Goal: Transaction & Acquisition: Obtain resource

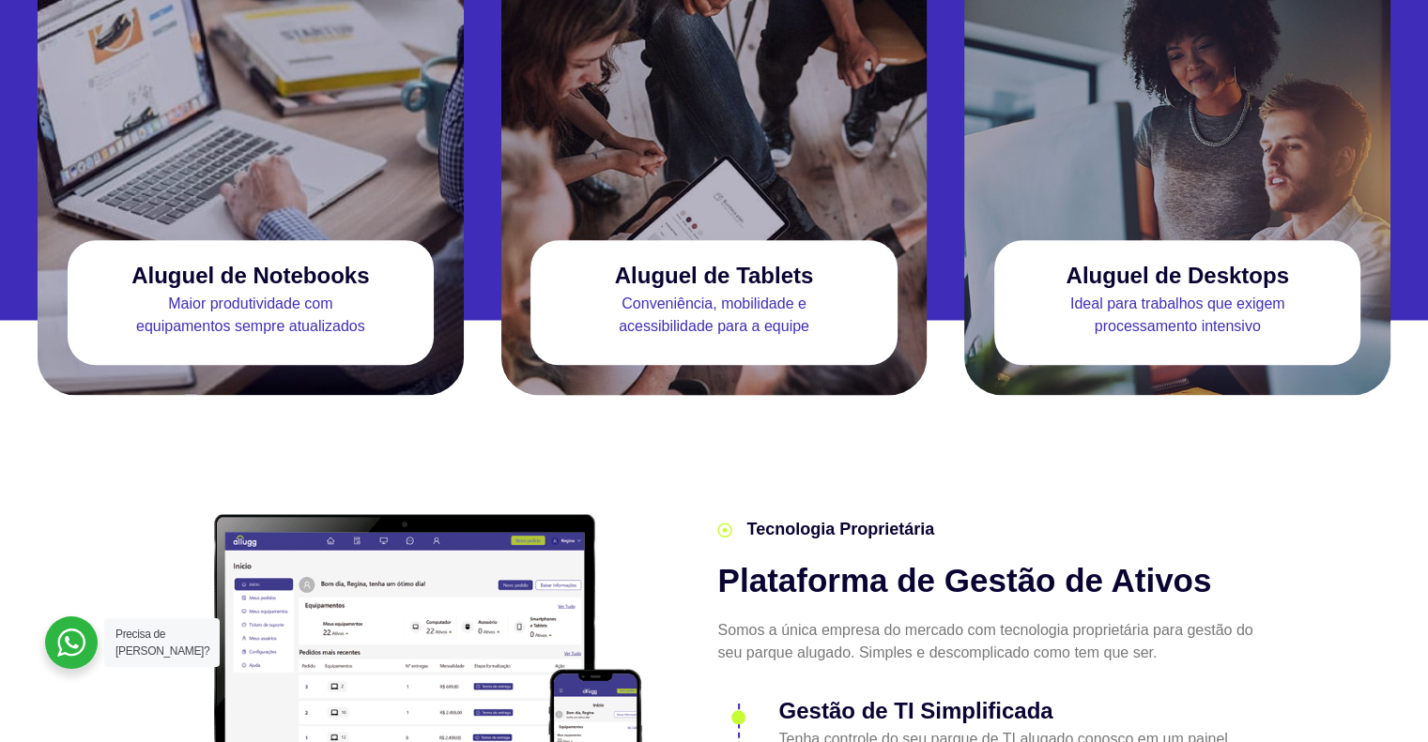
scroll to position [1854, 0]
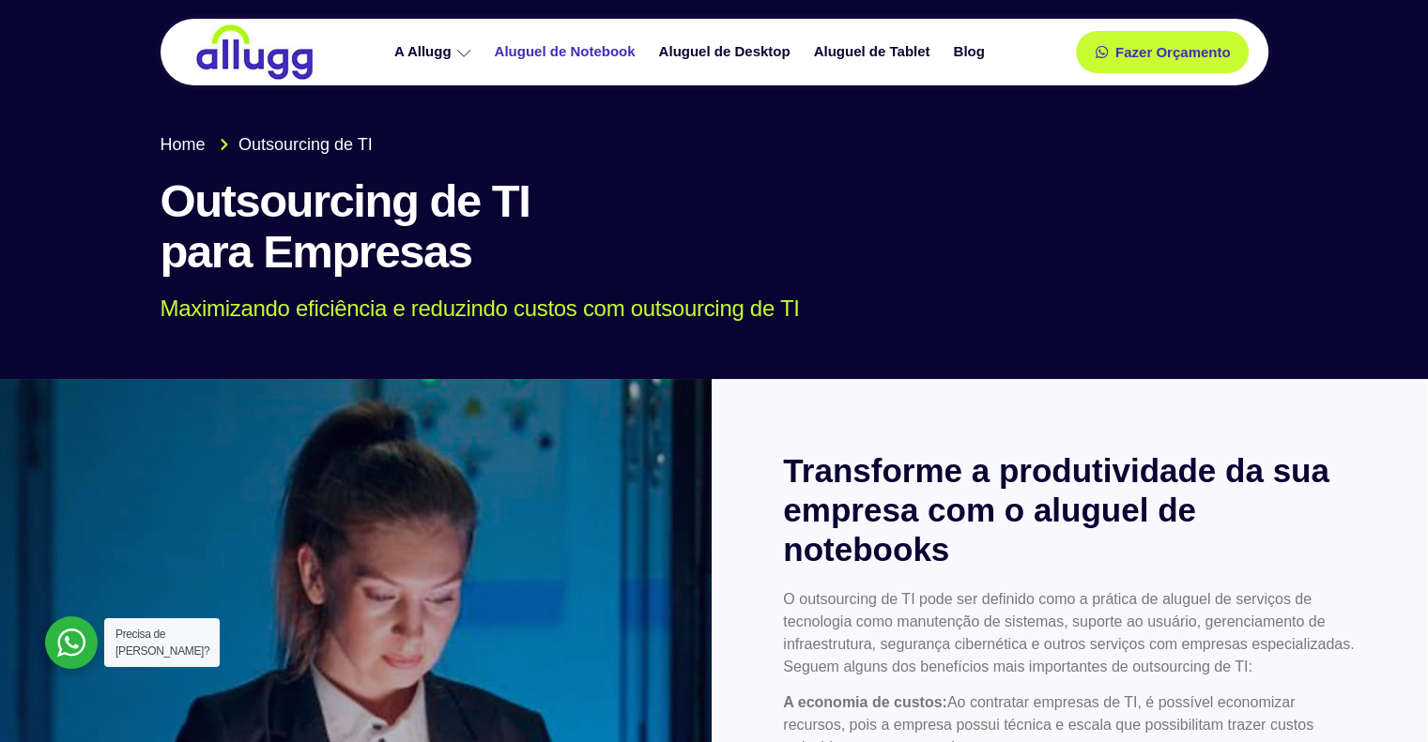
click at [585, 49] on link "Aluguel de Notebook" at bounding box center [567, 52] width 164 height 33
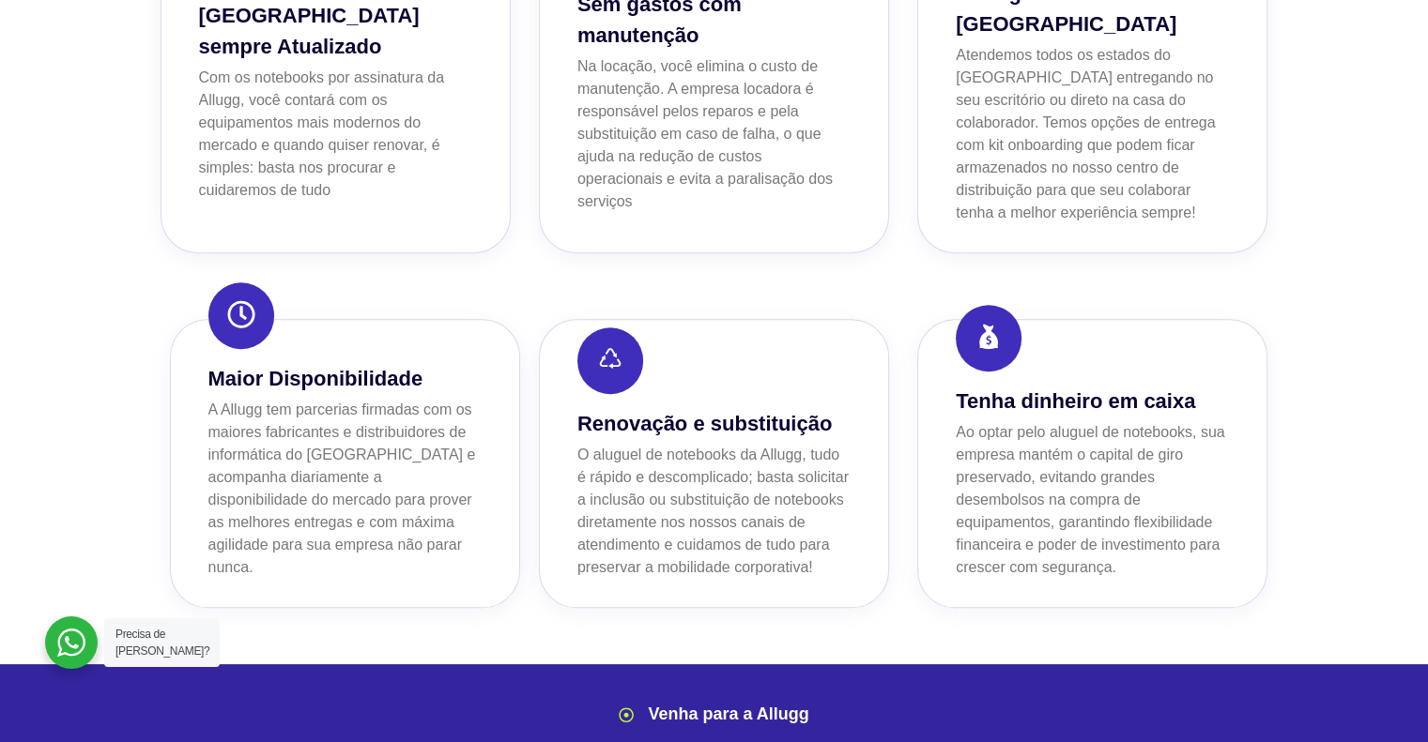
scroll to position [1502, 0]
